Goal: Information Seeking & Learning: Learn about a topic

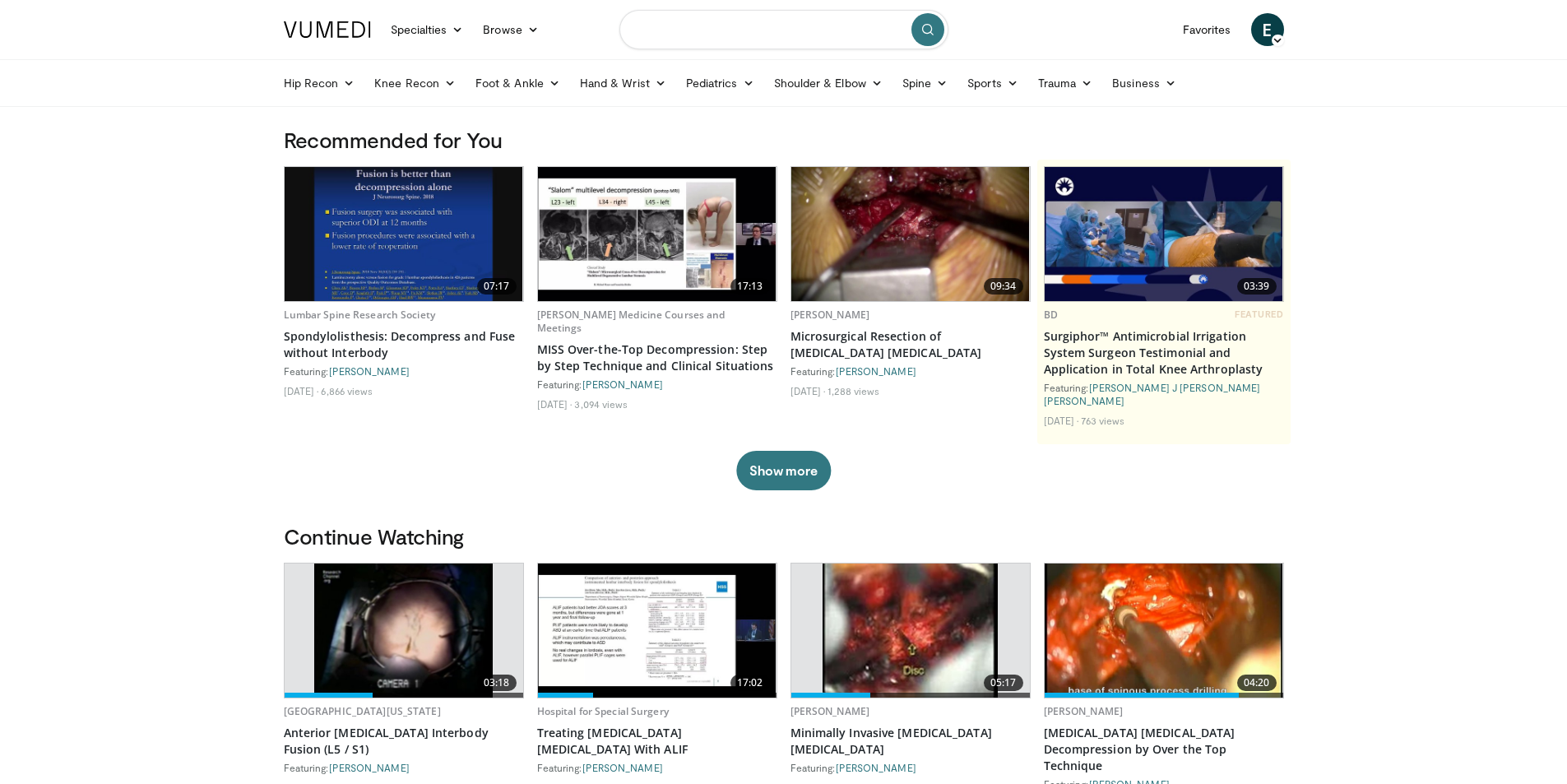
click at [701, 32] on input "Search topics, interventions" at bounding box center [784, 29] width 329 height 39
type input "**********"
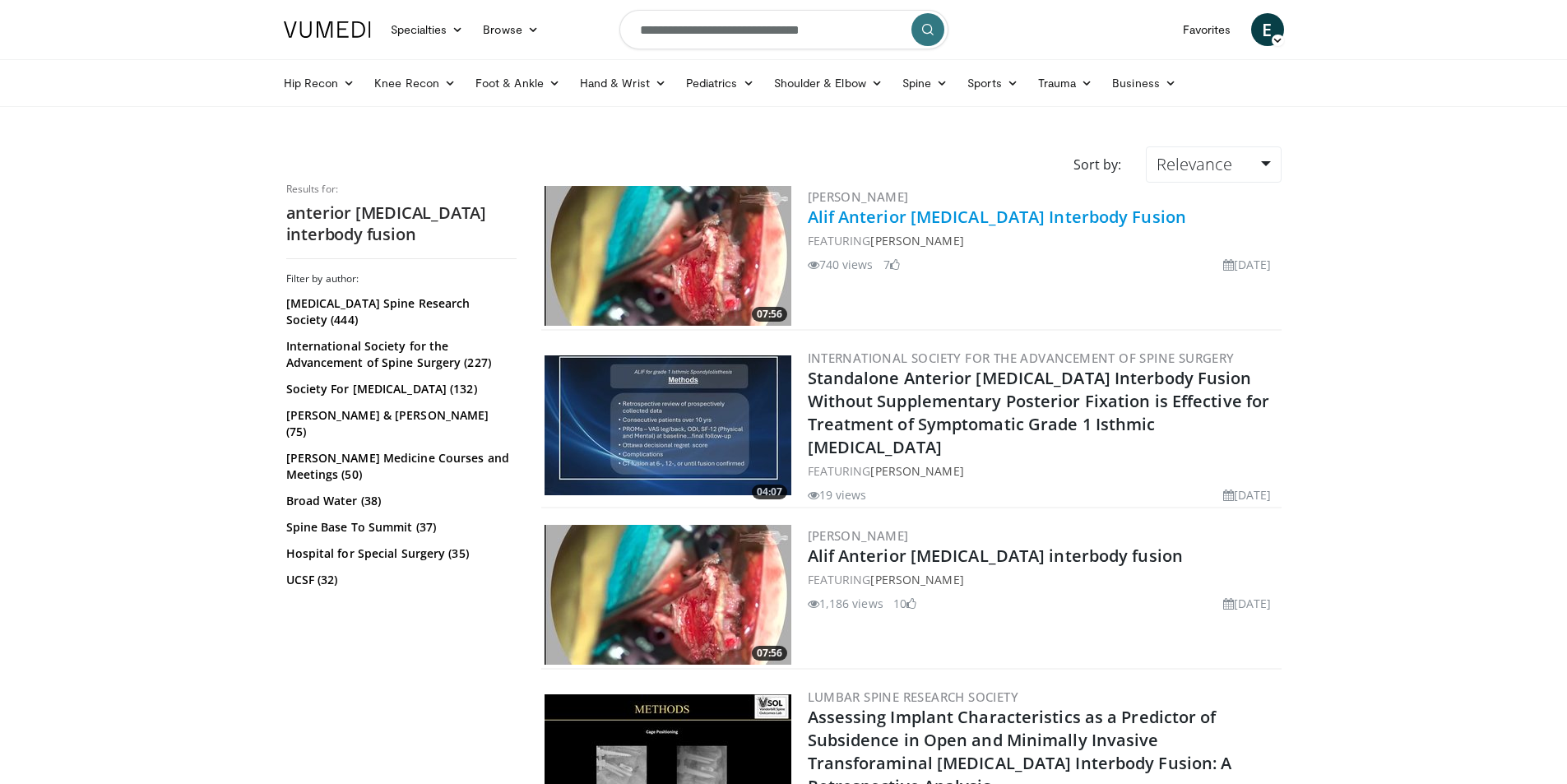
click at [980, 215] on link "Alif Anterior [MEDICAL_DATA] Interbody Fusion" at bounding box center [997, 216] width 380 height 22
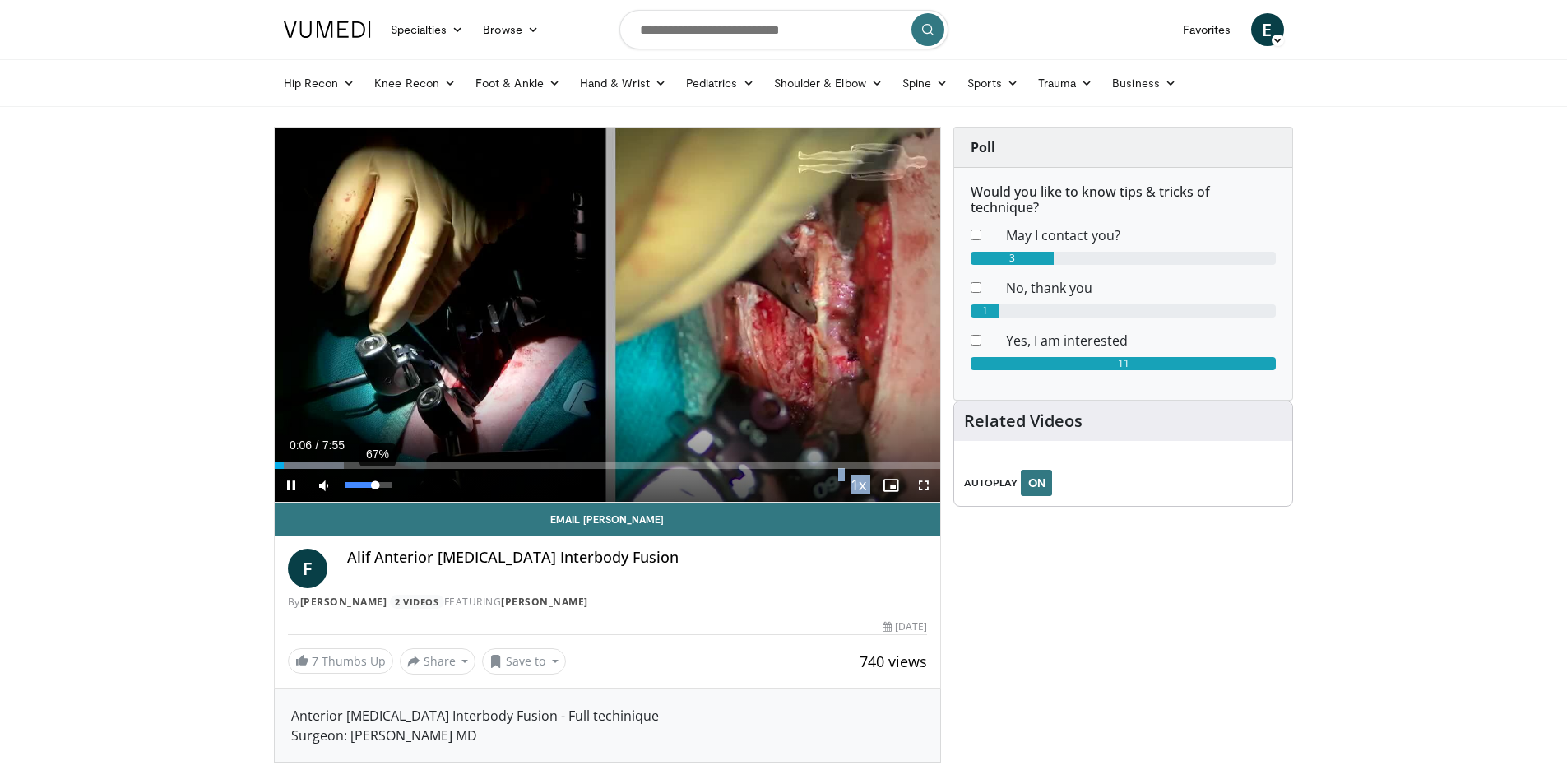
drag, startPoint x: 395, startPoint y: 484, endPoint x: 376, endPoint y: 487, distance: 19.2
click at [376, 487] on video-js "**********" at bounding box center [608, 315] width 666 height 375
click at [918, 485] on span "Video Player" at bounding box center [924, 485] width 33 height 33
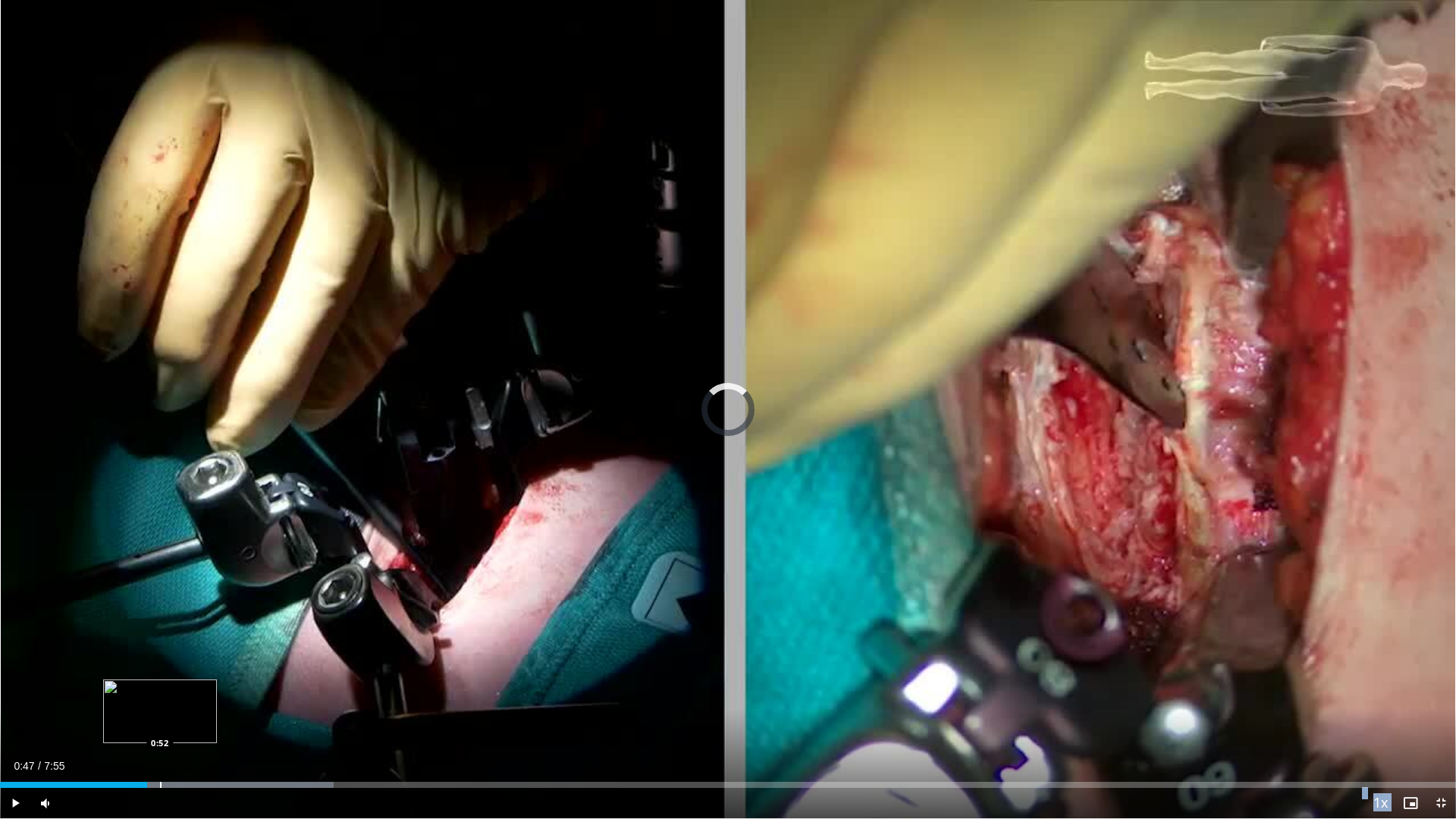
click at [160, 722] on div "Loaded : 22.94% 0:52 0:52" at bounding box center [728, 784] width 1456 height 6
click at [206, 722] on div "Progress Bar" at bounding box center [206, 784] width 2 height 6
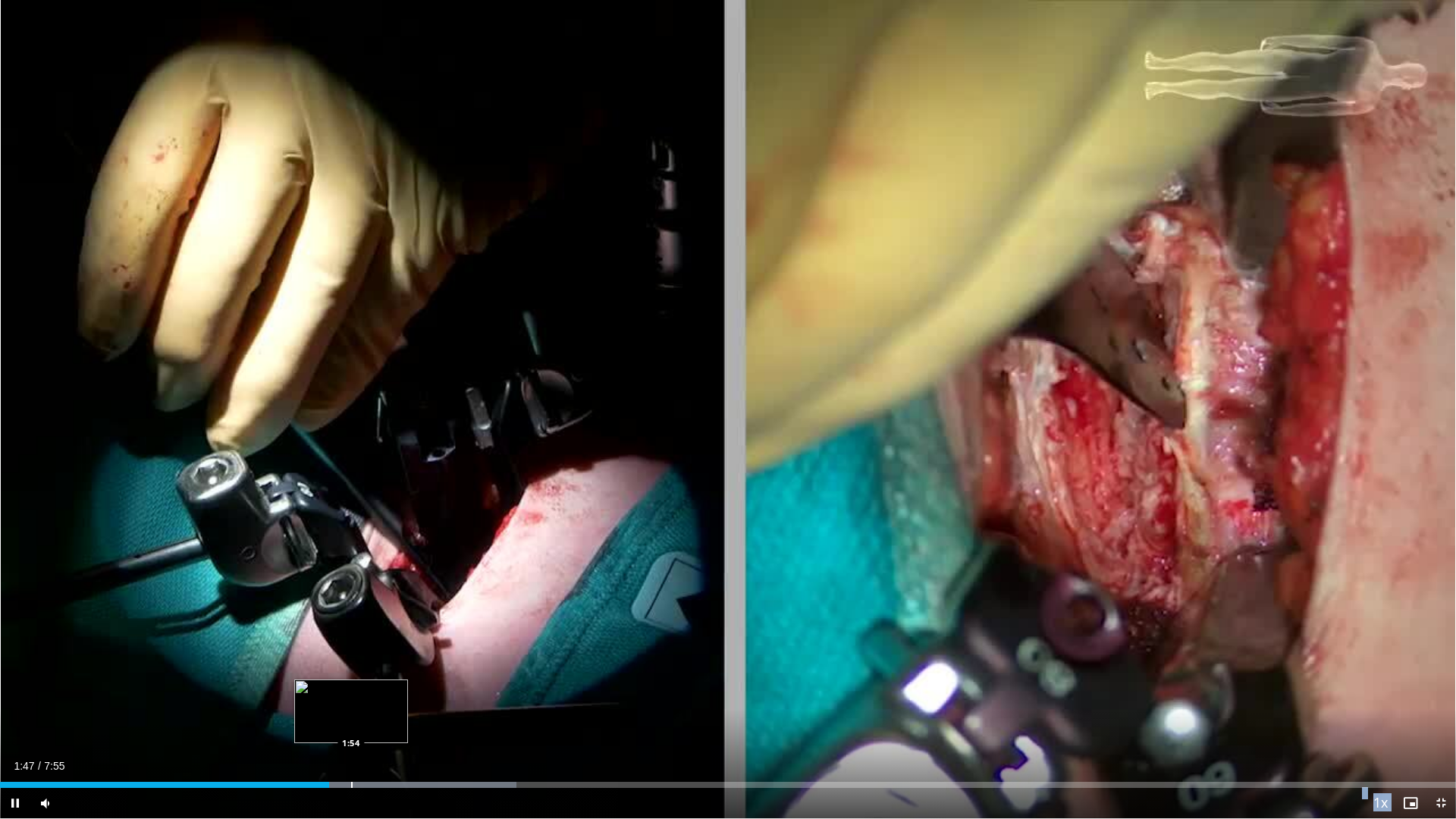
click at [351, 722] on div "Progress Bar" at bounding box center [352, 784] width 2 height 6
click at [385, 722] on div "Progress Bar" at bounding box center [386, 784] width 2 height 6
click at [428, 722] on div "Progress Bar" at bounding box center [429, 784] width 2 height 6
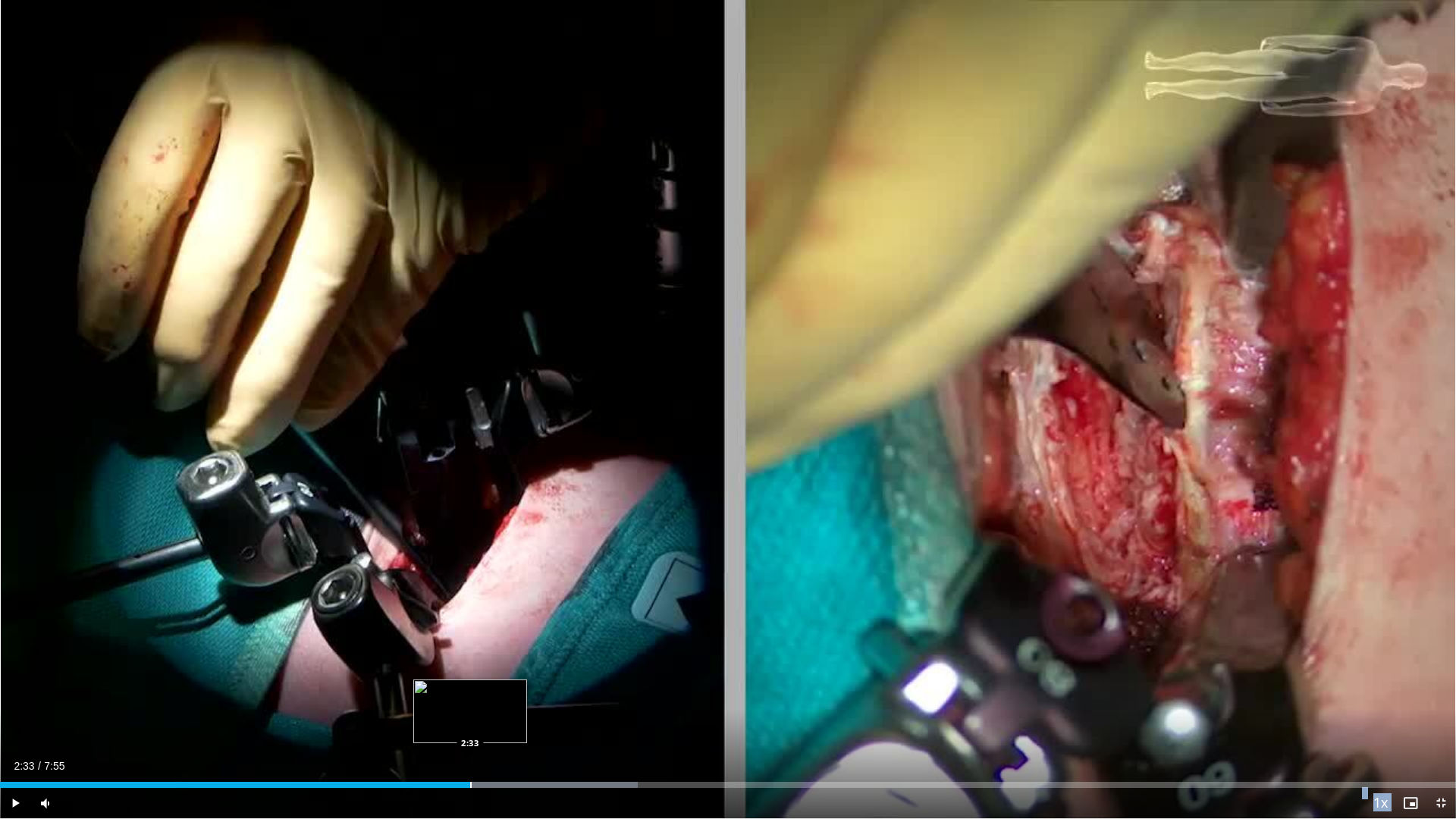
click at [471, 722] on div "Progress Bar" at bounding box center [471, 784] width 2 height 6
click at [515, 722] on div "Progress Bar" at bounding box center [516, 784] width 2 height 6
drag, startPoint x: 91, startPoint y: 800, endPoint x: 67, endPoint y: 801, distance: 24.0
click at [67, 722] on div "Volume Level" at bounding box center [66, 804] width 3 height 5
click at [579, 722] on div "Loaded : 50.06% 3:08 3:08" at bounding box center [728, 781] width 1456 height 14
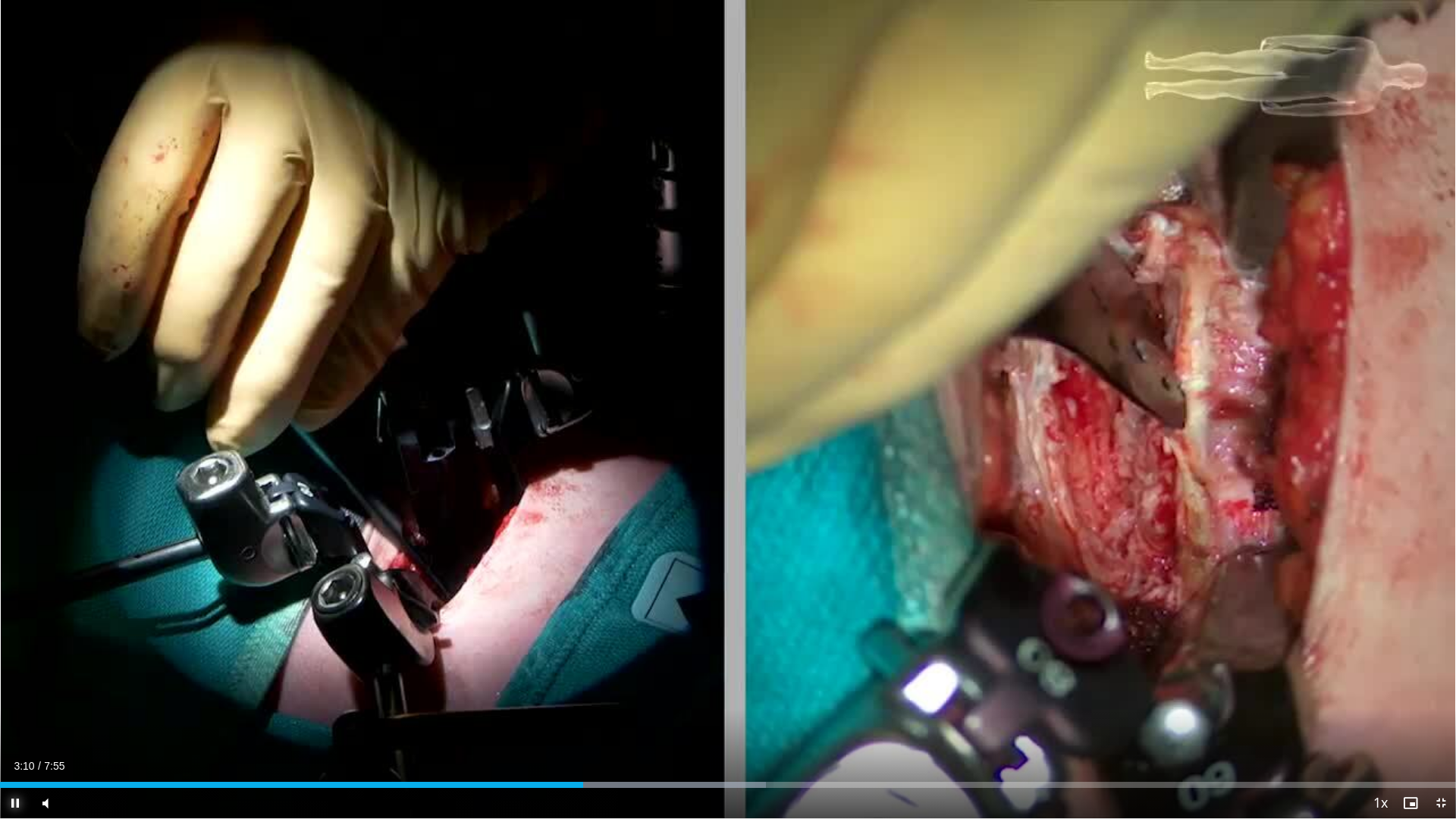
click at [19, 722] on span "Video Player" at bounding box center [15, 803] width 30 height 30
click at [19, 722] on span "Video Player" at bounding box center [15, 803] width 30 height 30
click at [606, 722] on div "Progress Bar" at bounding box center [606, 784] width 2 height 6
click at [678, 722] on div "Progress Bar" at bounding box center [653, 784] width 275 height 6
click at [1438, 722] on span "Video Player" at bounding box center [1441, 803] width 30 height 30
